Goal: Task Accomplishment & Management: Use online tool/utility

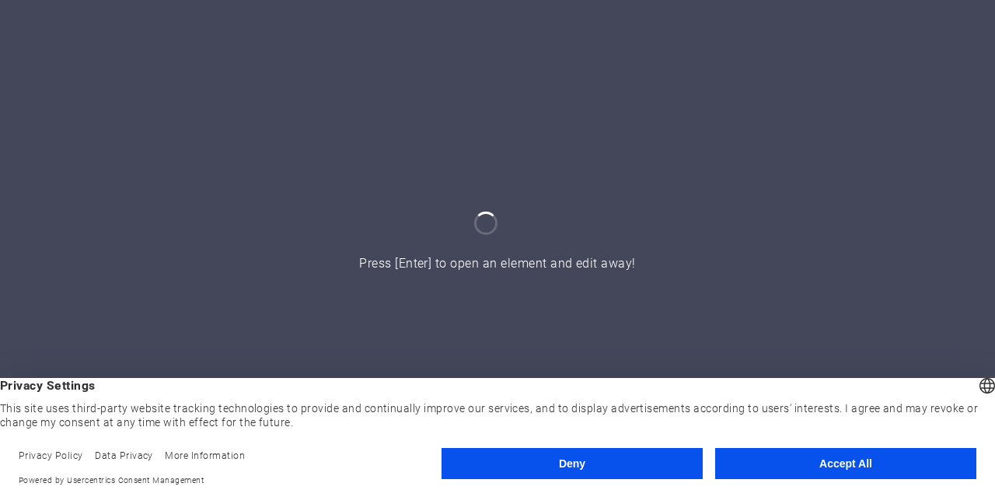
click at [602, 465] on button "Deny" at bounding box center [571, 463] width 261 height 31
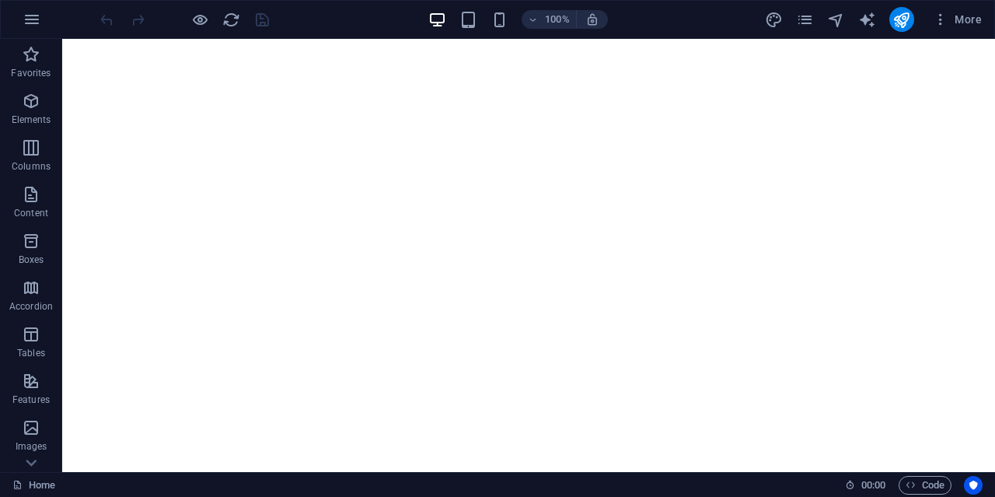
scroll to position [233, 0]
click at [32, 22] on icon "button" at bounding box center [32, 19] width 19 height 19
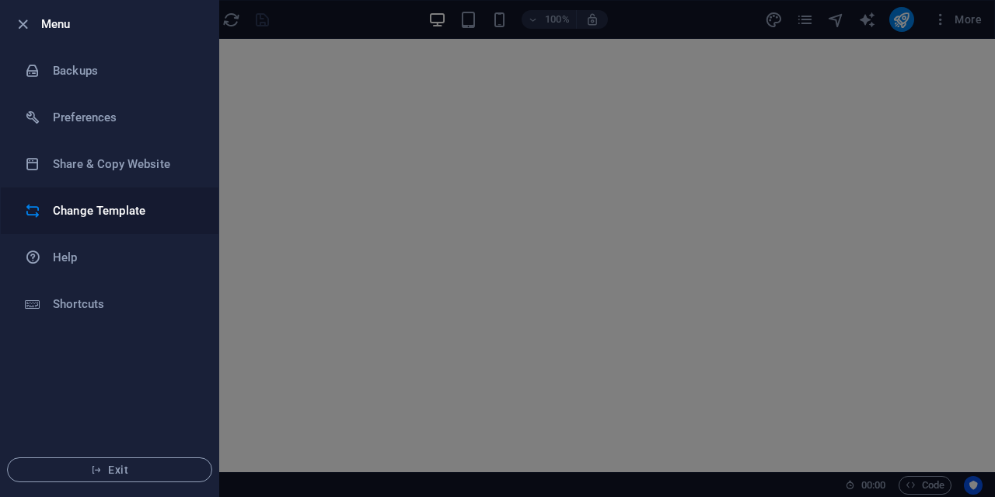
click at [75, 216] on h6 "Change Template" at bounding box center [125, 210] width 144 height 19
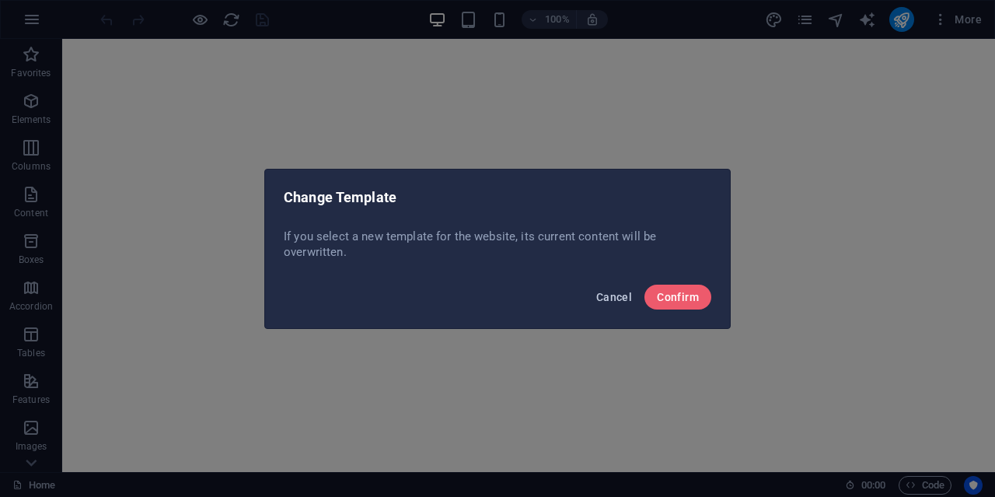
click at [616, 297] on span "Cancel" at bounding box center [614, 297] width 36 height 12
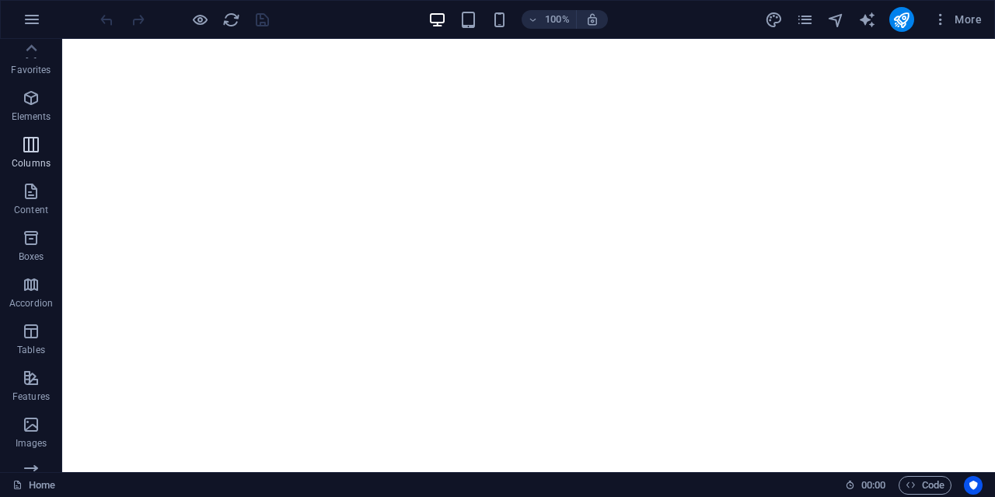
scroll to position [0, 0]
click at [35, 5] on button "button" at bounding box center [31, 19] width 37 height 37
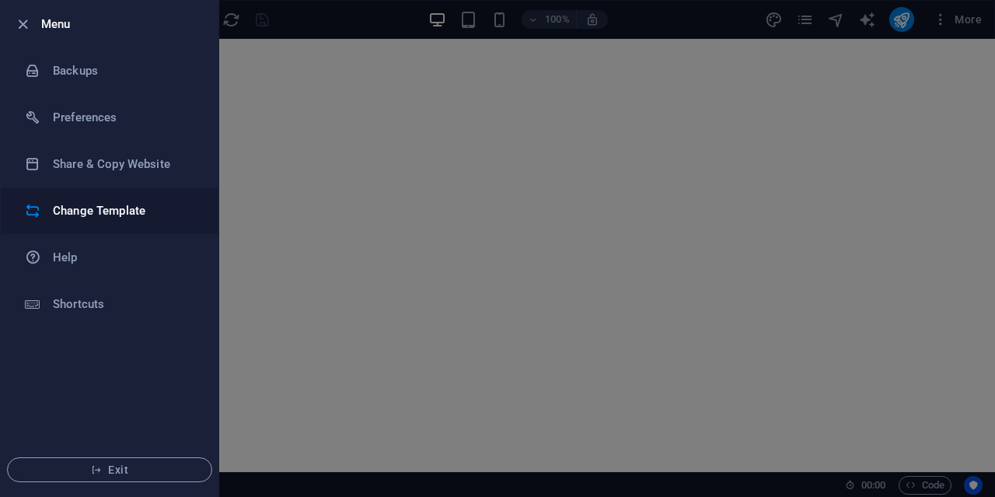
click at [79, 209] on h6 "Change Template" at bounding box center [125, 210] width 144 height 19
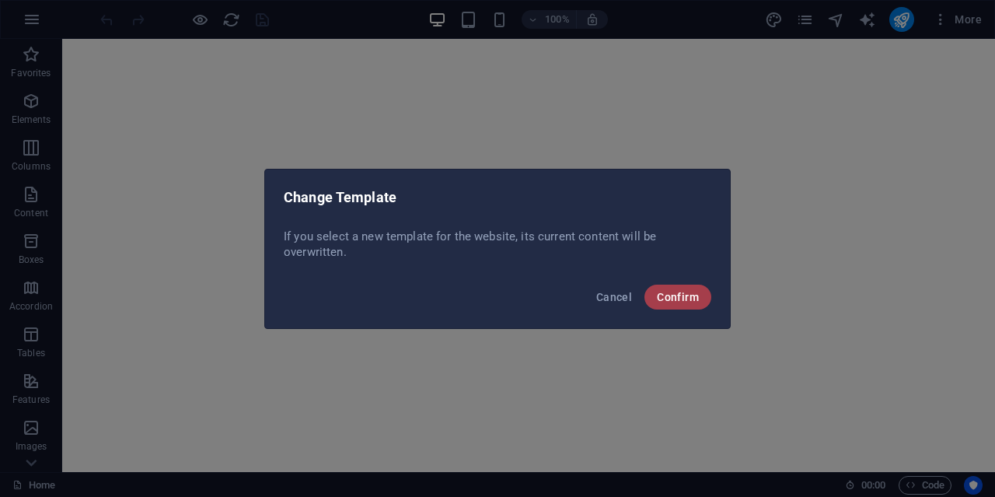
click at [682, 303] on button "Confirm" at bounding box center [677, 296] width 67 height 25
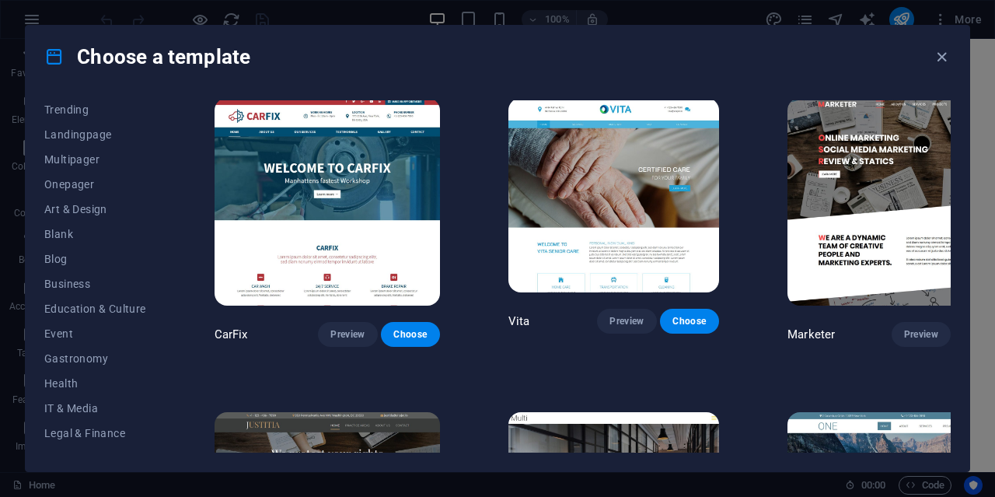
scroll to position [12591, 0]
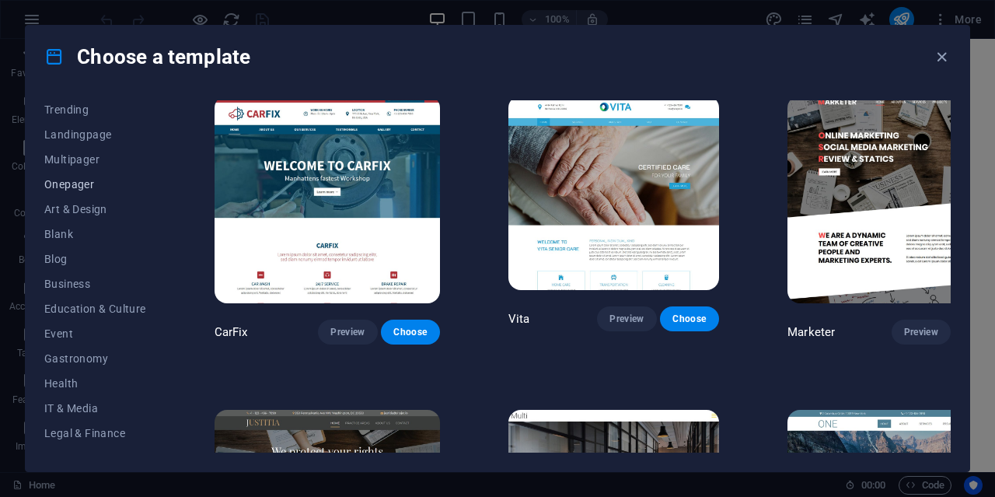
click at [62, 182] on span "Onepager" at bounding box center [95, 184] width 102 height 12
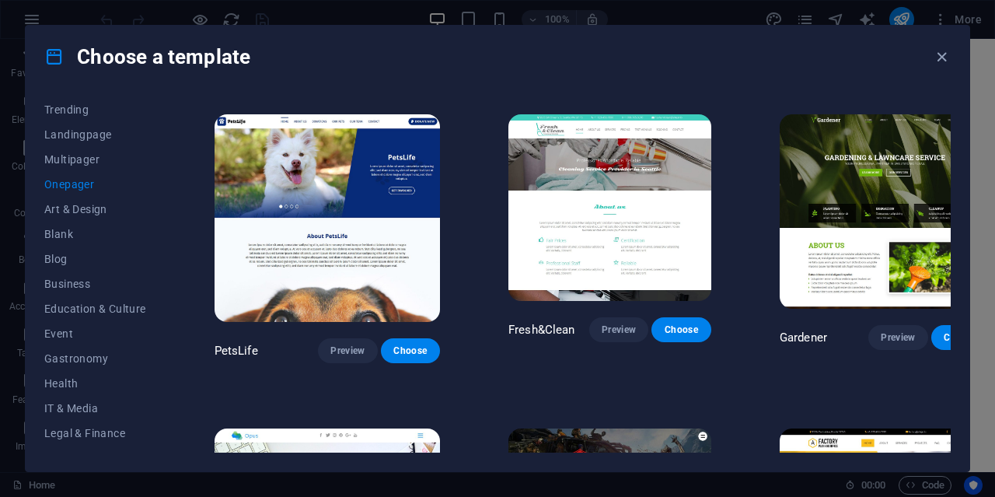
scroll to position [5104, 0]
